Goal: Task Accomplishment & Management: Manage account settings

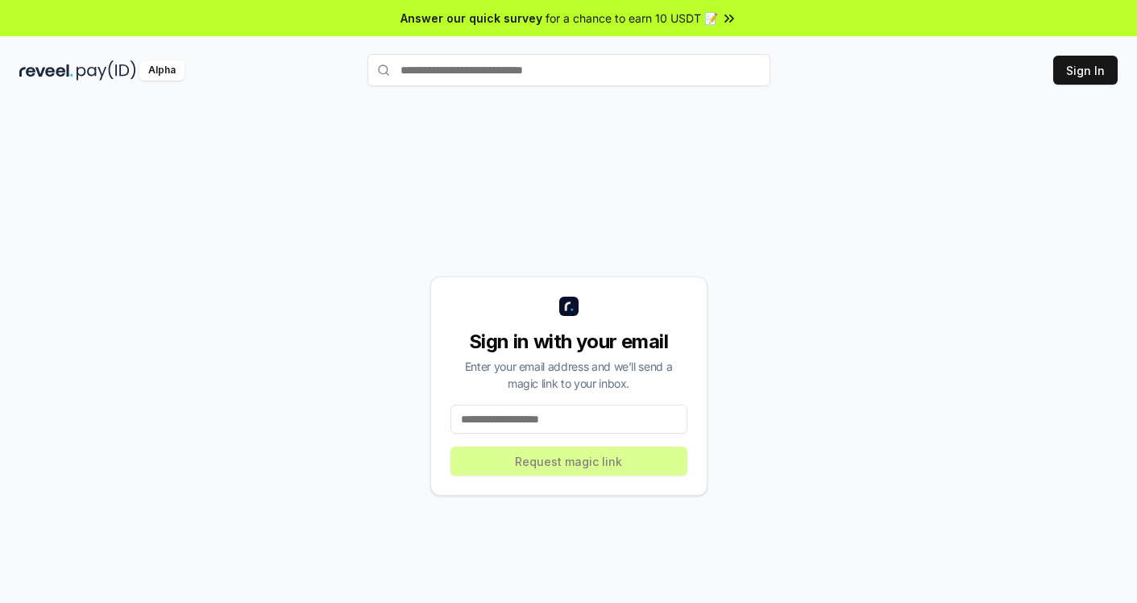
click at [536, 416] on input at bounding box center [569, 419] width 237 height 29
type input "**********"
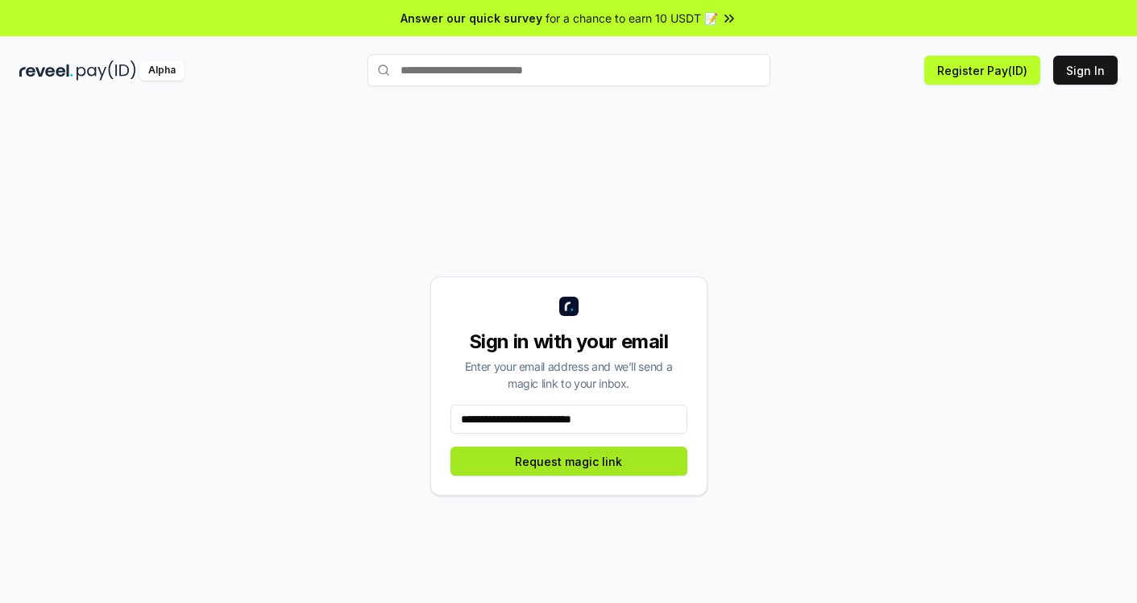
click at [617, 462] on button "Request magic link" at bounding box center [569, 461] width 237 height 29
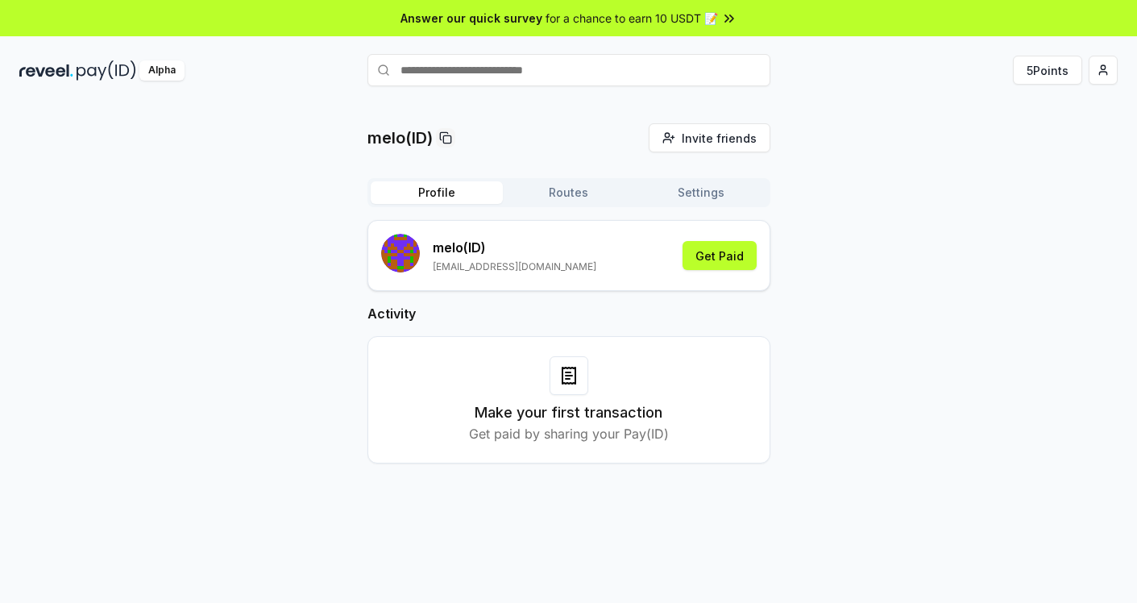
click at [605, 202] on button "Routes" at bounding box center [569, 192] width 132 height 23
click at [449, 189] on button "Profile" at bounding box center [437, 192] width 132 height 23
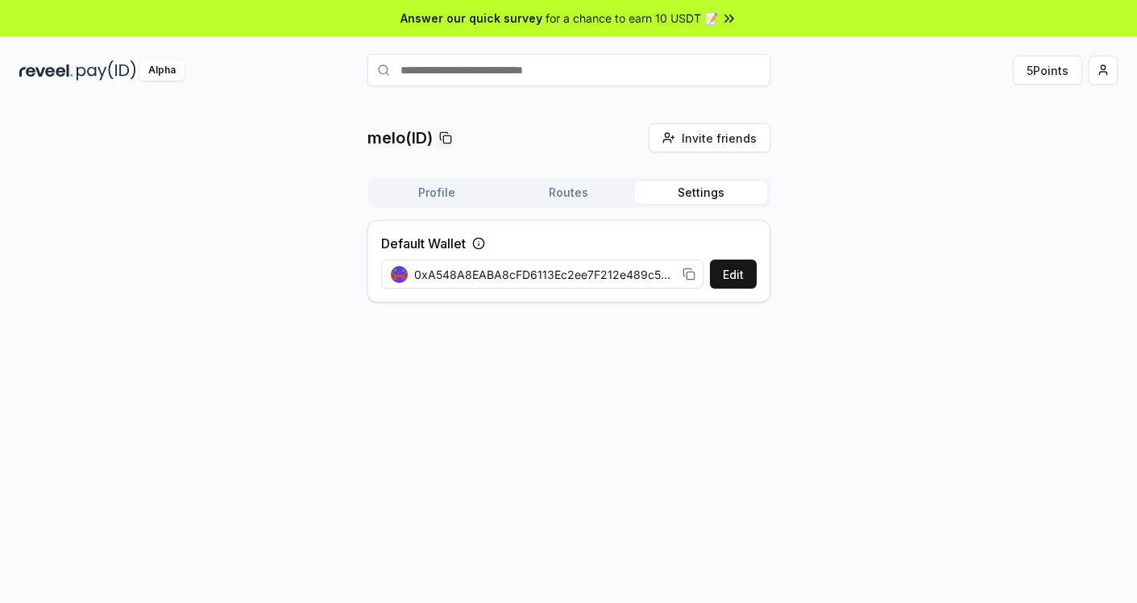
drag, startPoint x: 683, startPoint y: 198, endPoint x: 505, endPoint y: 201, distance: 177.4
click at [683, 198] on button "Settings" at bounding box center [701, 192] width 132 height 23
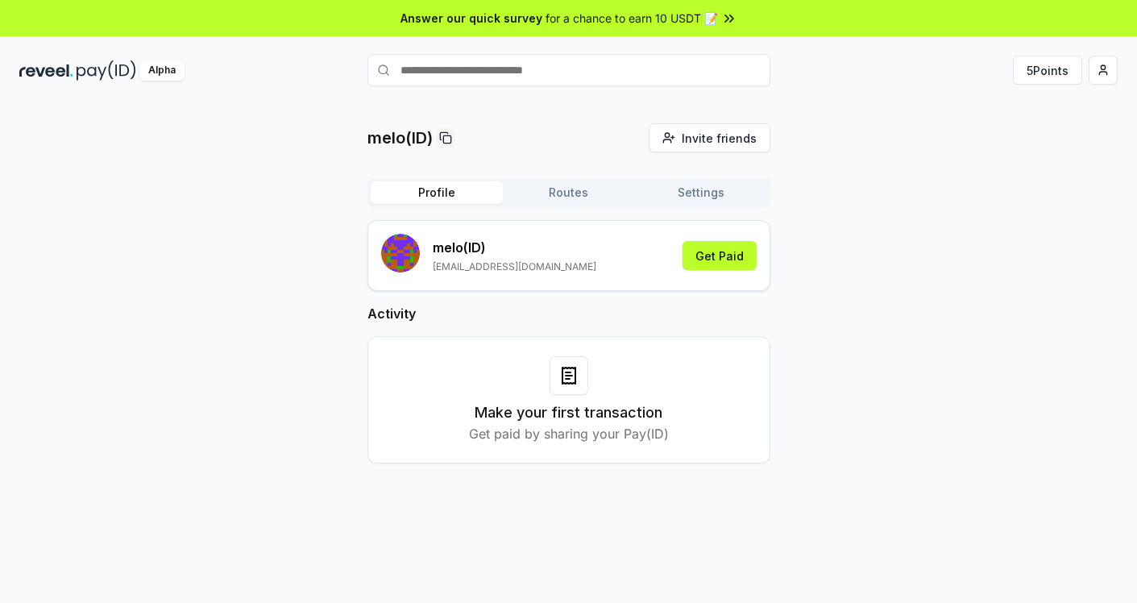
click at [422, 201] on button "Profile" at bounding box center [437, 192] width 132 height 23
click at [451, 240] on p "melo (ID)" at bounding box center [515, 247] width 164 height 19
click at [883, 141] on div "melo(ID) Invite friends Invite Profile Routes Settings melo (ID) [EMAIL_ADDRESS…" at bounding box center [568, 306] width 1099 height 366
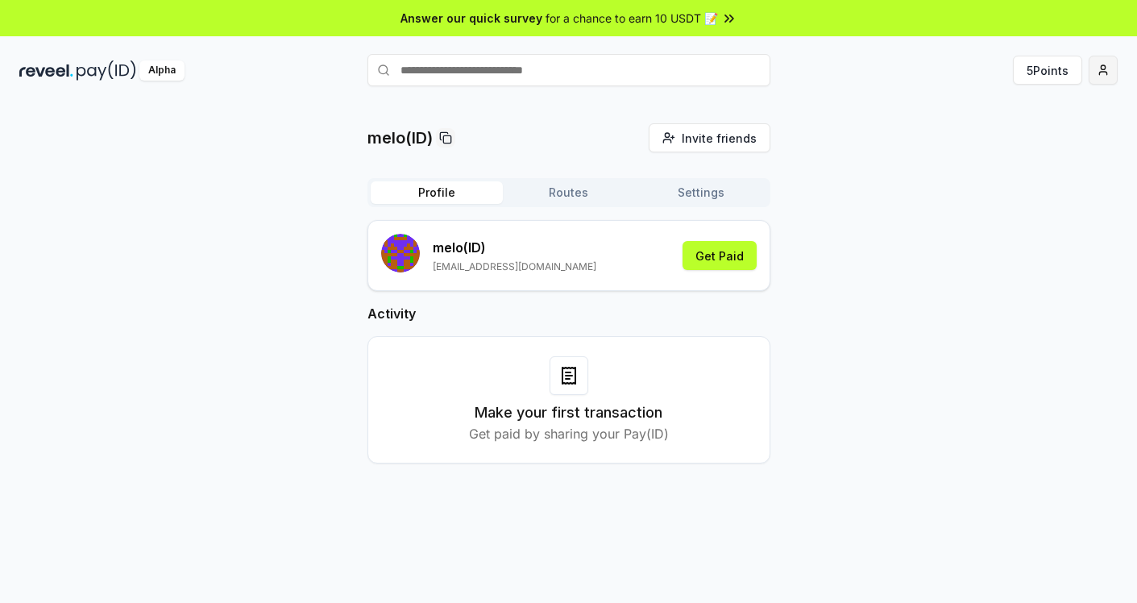
click at [1096, 74] on html "Answer our quick survey for a chance to earn 10 USDT 📝 Alpha 5 Points melo(ID) …" at bounding box center [568, 301] width 1137 height 603
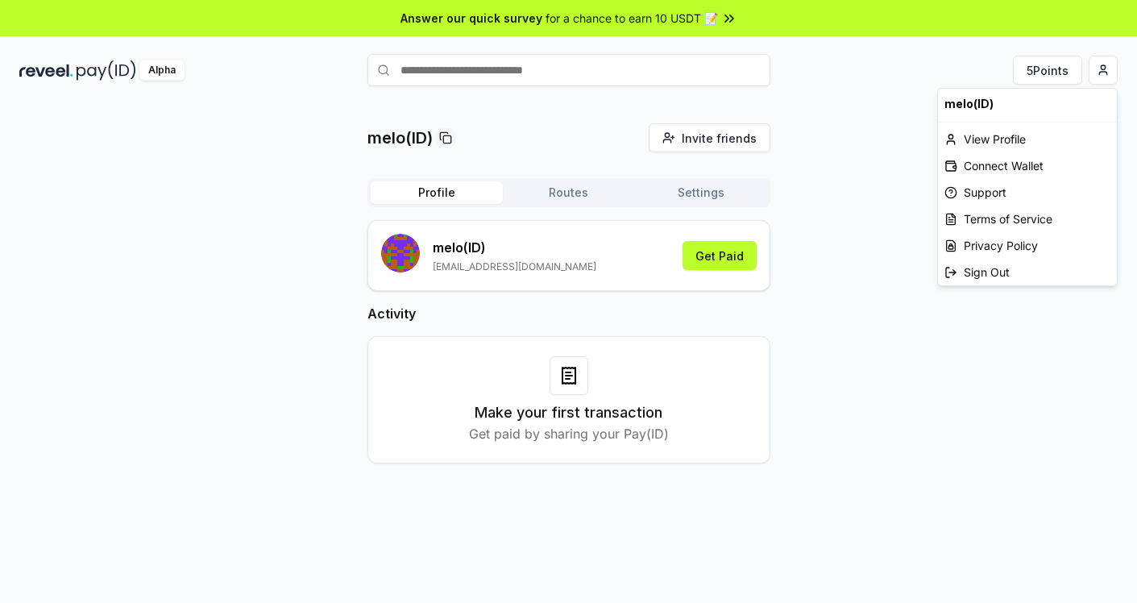
click at [848, 223] on html "Answer our quick survey for a chance to earn 10 USDT 📝 Alpha 5 Points melo(ID) …" at bounding box center [568, 301] width 1137 height 603
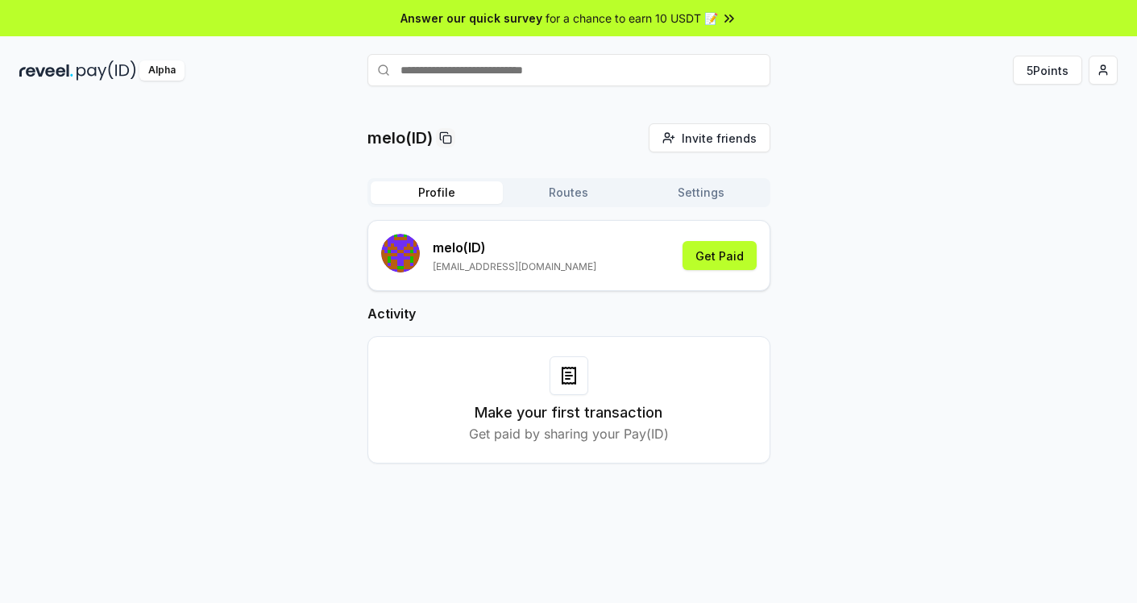
drag, startPoint x: 576, startPoint y: 376, endPoint x: 747, endPoint y: 361, distance: 171.6
click at [582, 375] on div at bounding box center [569, 375] width 39 height 39
click at [724, 243] on button "Get Paid" at bounding box center [720, 255] width 74 height 29
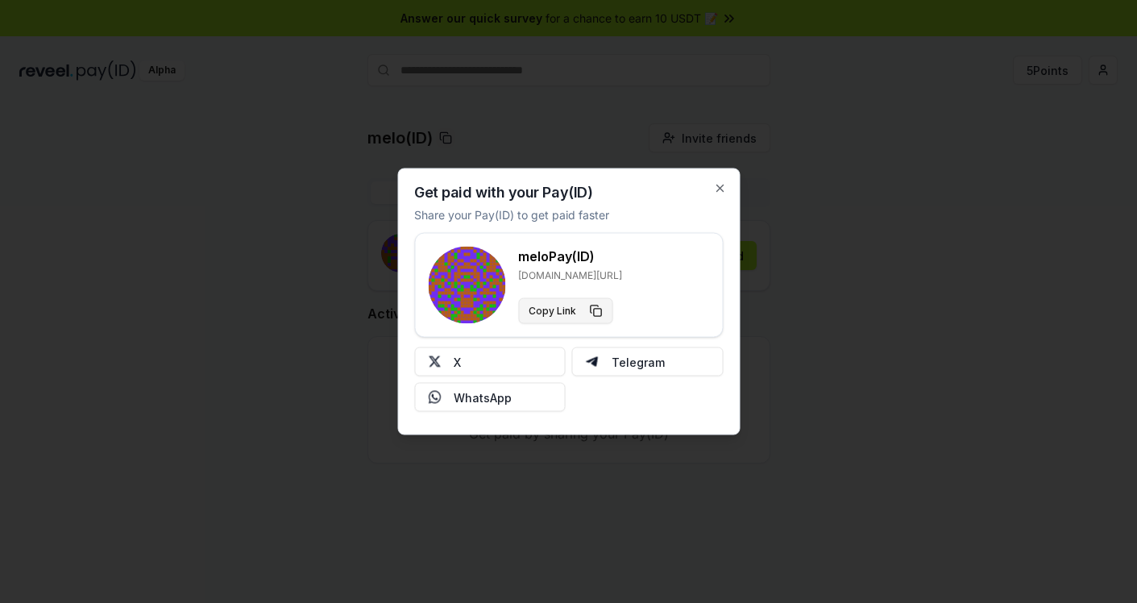
click at [561, 313] on button "Copy Link" at bounding box center [565, 311] width 94 height 26
click at [889, 269] on div at bounding box center [568, 301] width 1137 height 603
